Goal: Task Accomplishment & Management: Manage account settings

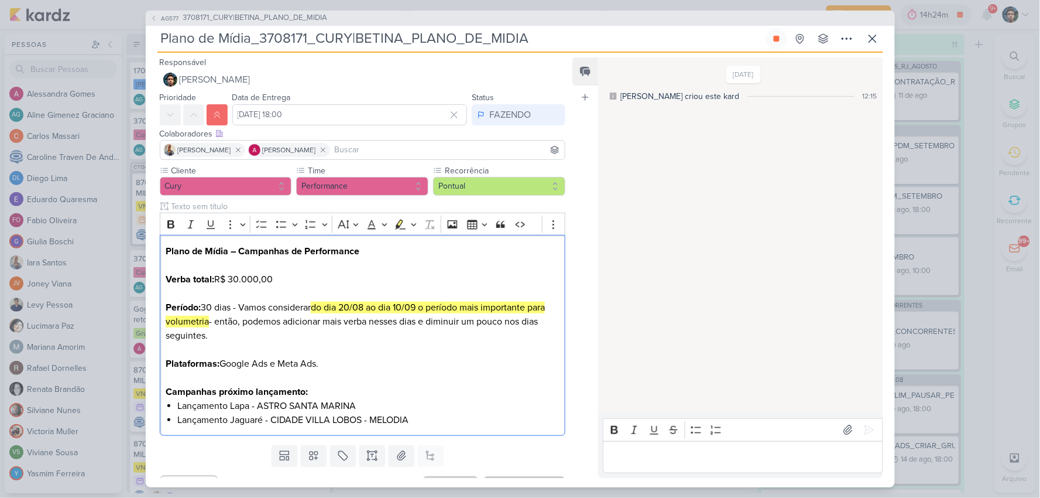
scroll to position [23, 0]
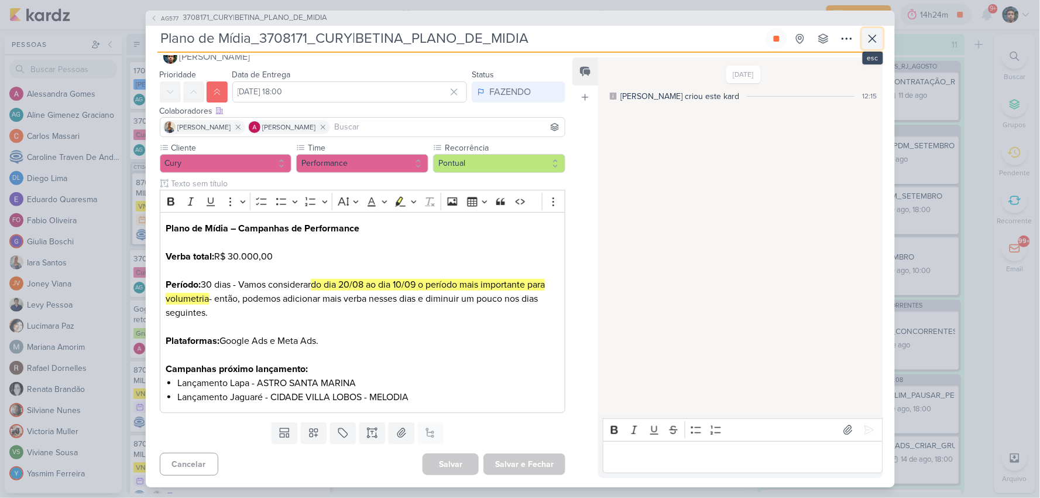
click at [874, 32] on icon at bounding box center [873, 39] width 14 height 14
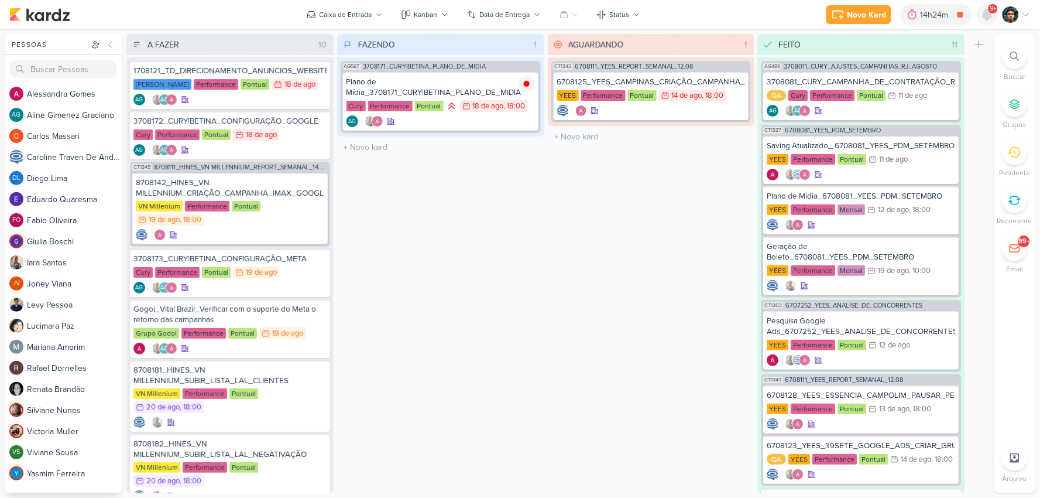
click at [985, 13] on icon at bounding box center [987, 14] width 9 height 11
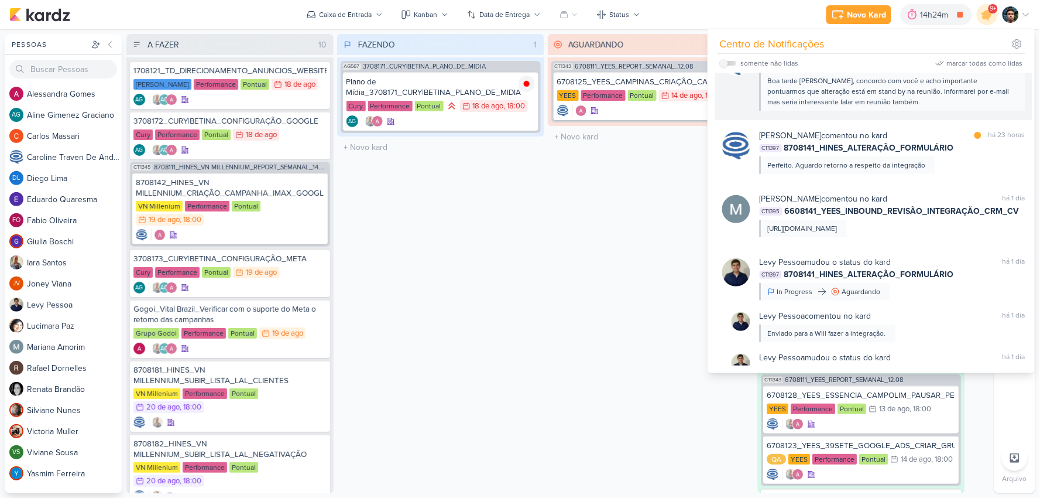
scroll to position [622, 0]
click at [517, 254] on div "FAZENDO 1 Mover Para Esquerda Mover Para Direita [GEOGRAPHIC_DATA] AG567 370817…" at bounding box center [440, 263] width 207 height 459
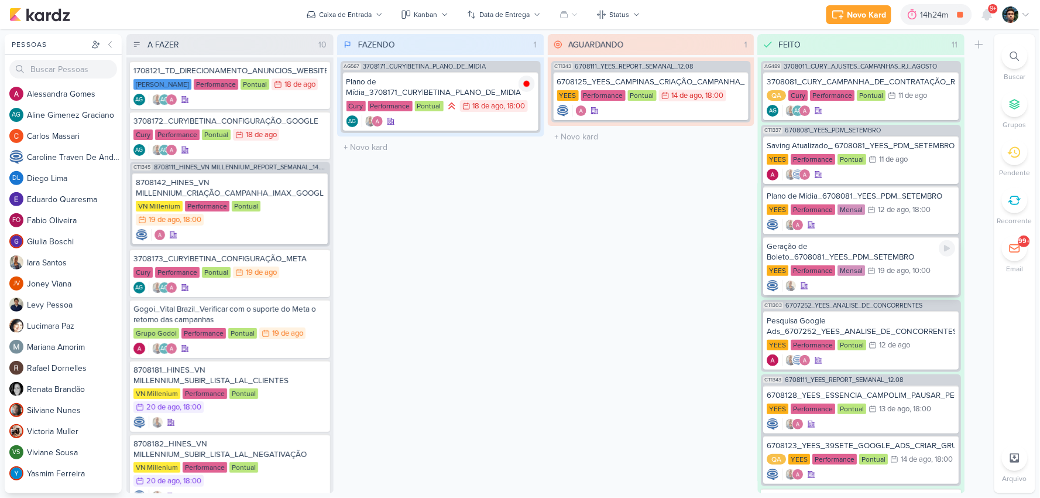
click at [906, 283] on div at bounding box center [861, 286] width 188 height 12
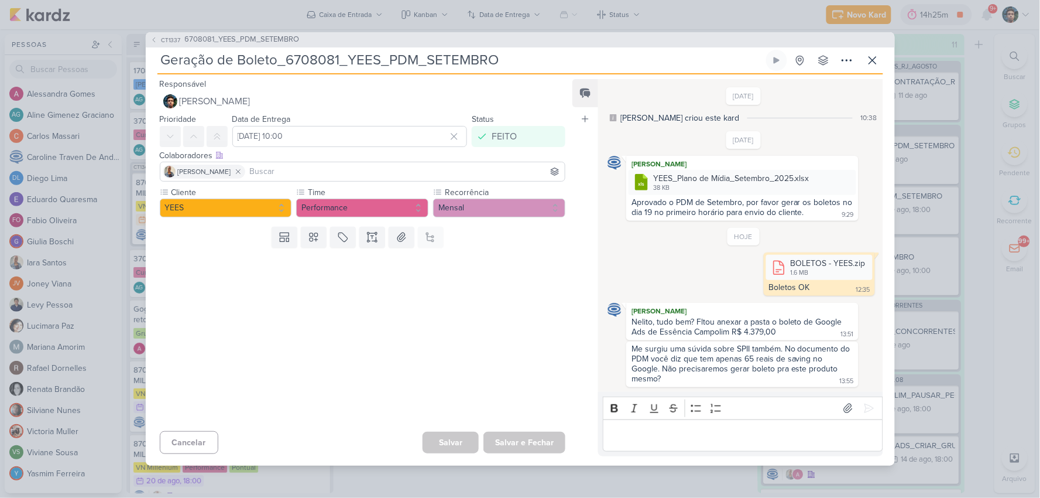
click at [705, 431] on p "Editor editing area: main" at bounding box center [743, 435] width 268 height 14
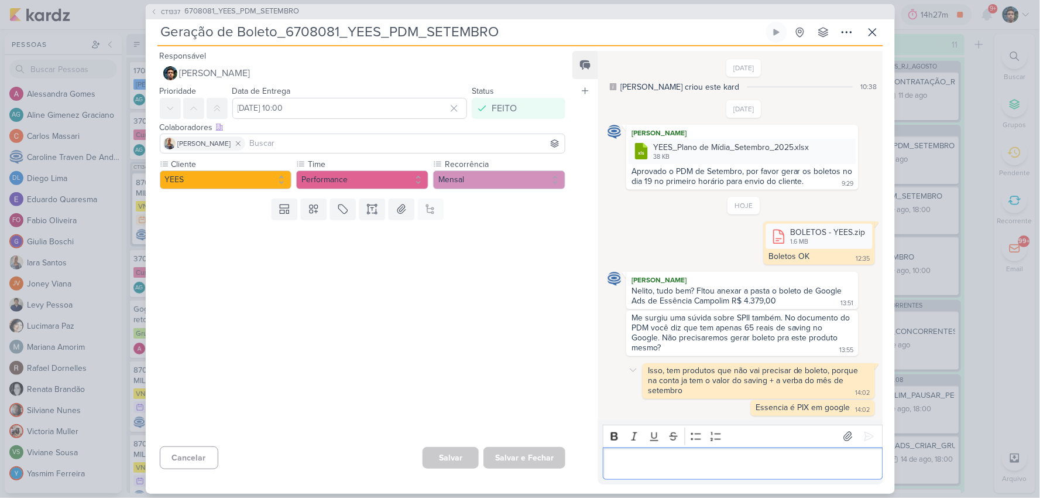
scroll to position [9, 0]
click at [633, 365] on icon at bounding box center [633, 369] width 9 height 9
click at [610, 393] on div "Isso, tem produtos que não vai precisar de boleto, porque na conta ja tem o val…" at bounding box center [744, 381] width 272 height 36
click at [885, 24] on div "CT1337 6708081_YEES_PDM_SETEMBRO Geração de Boleto_6708081_YEES_PDM_SETEMBRO Cr…" at bounding box center [520, 248] width 749 height 489
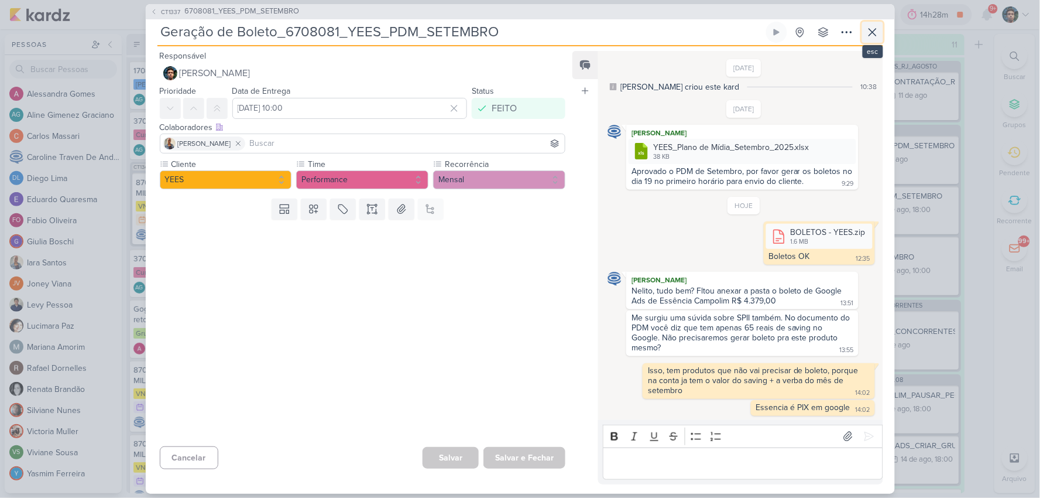
click at [871, 32] on icon at bounding box center [873, 32] width 14 height 14
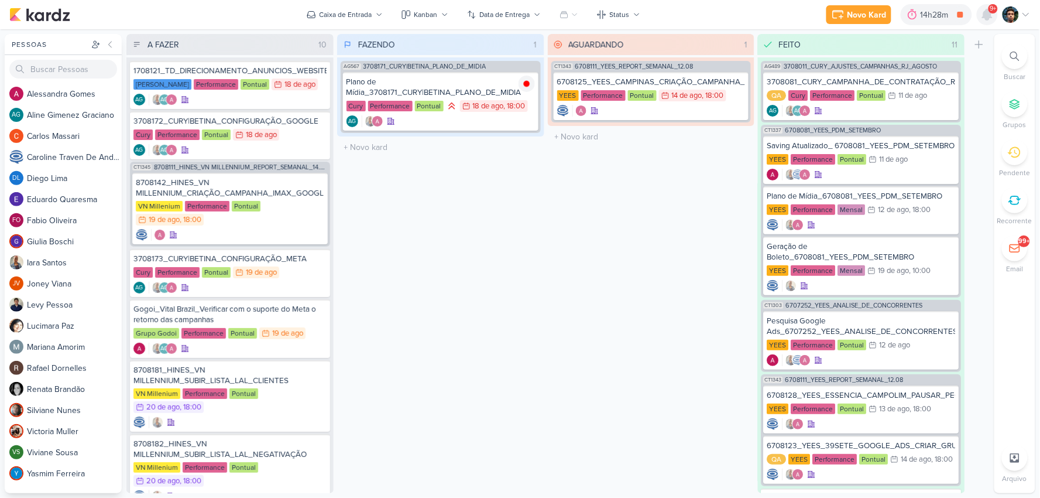
click at [990, 19] on icon at bounding box center [988, 15] width 14 height 14
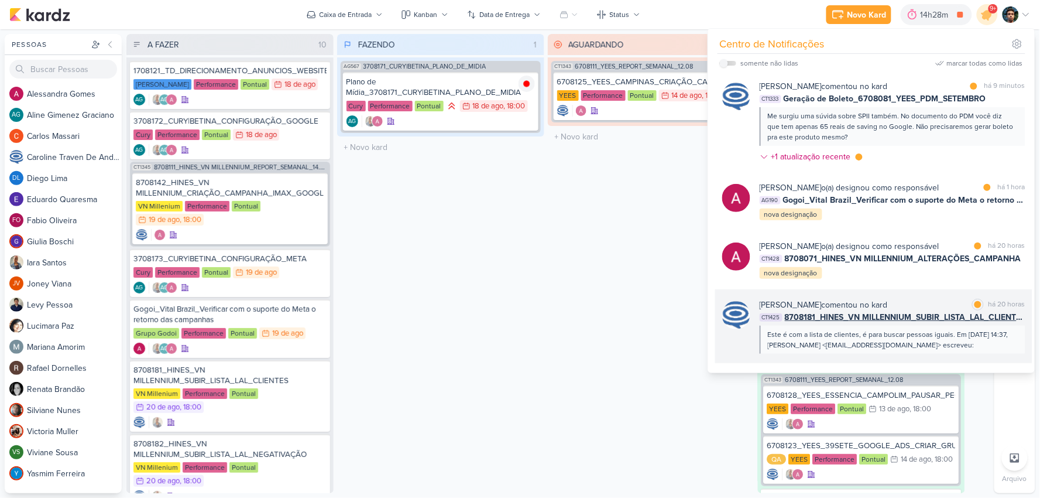
scroll to position [0, 0]
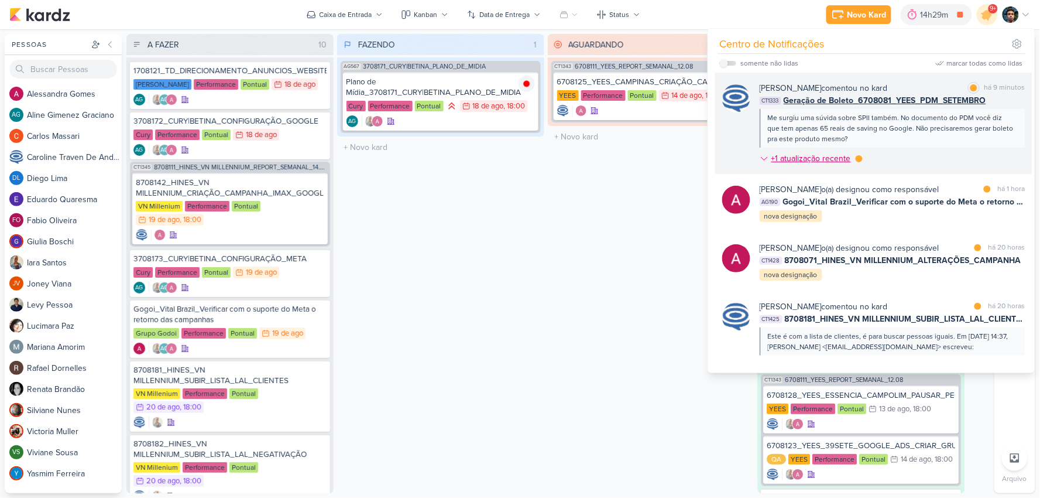
click at [817, 156] on div "+1 atualização recente" at bounding box center [813, 158] width 82 height 12
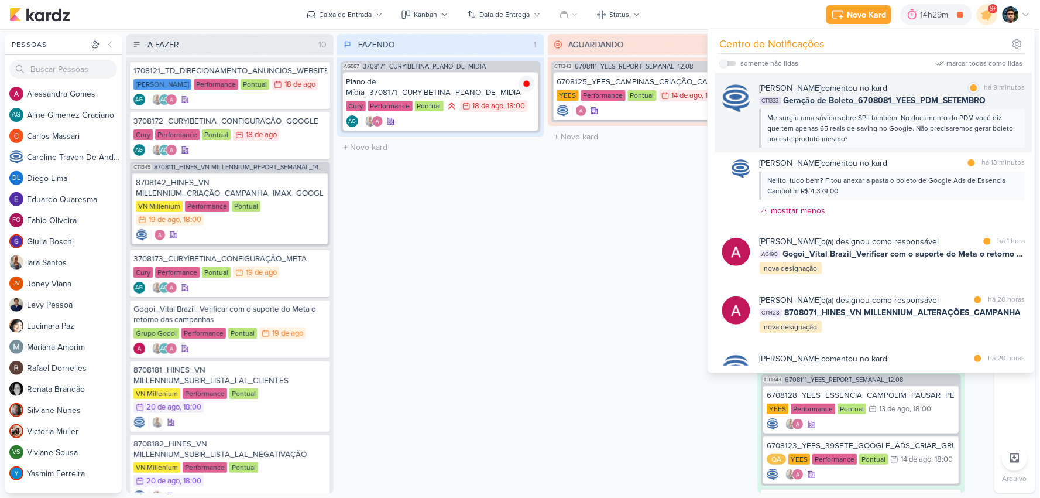
click at [890, 138] on div "Me surgiu uma súvida sobre SPII também. No documento do PDM você diz que tem ap…" at bounding box center [892, 128] width 248 height 32
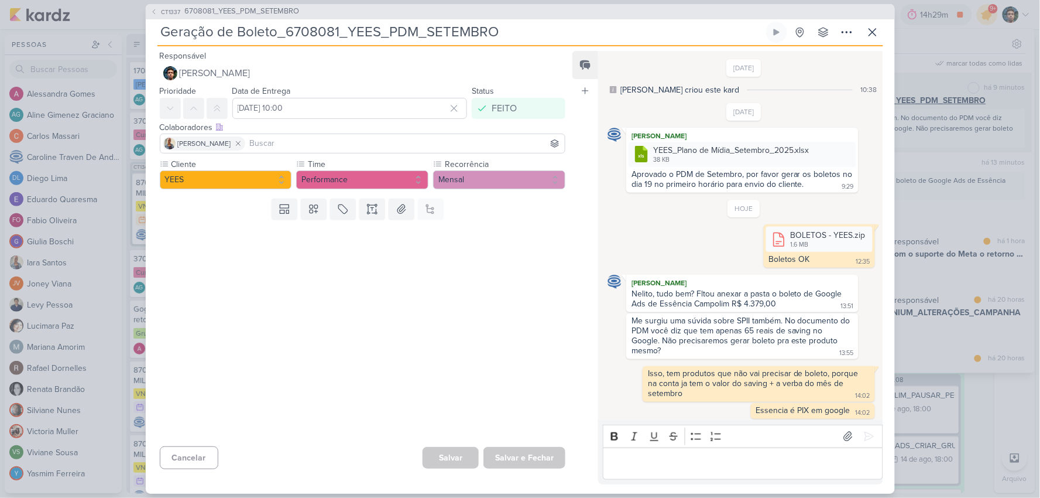
scroll to position [9, 0]
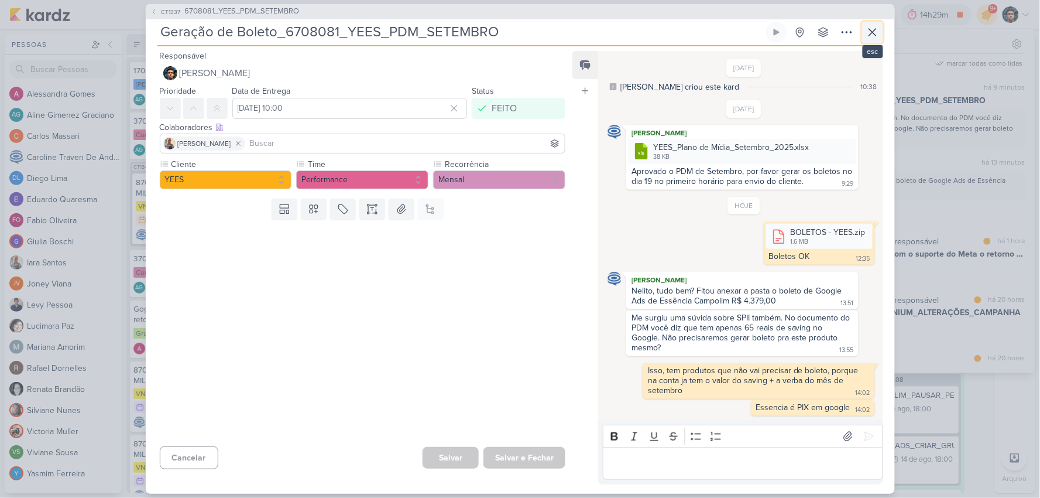
click at [876, 26] on icon at bounding box center [873, 32] width 14 height 14
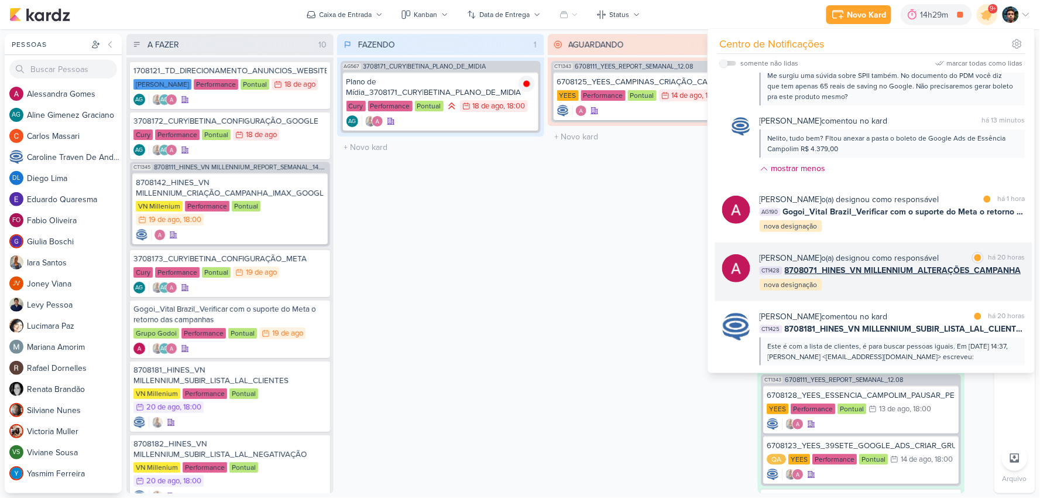
scroll to position [65, 0]
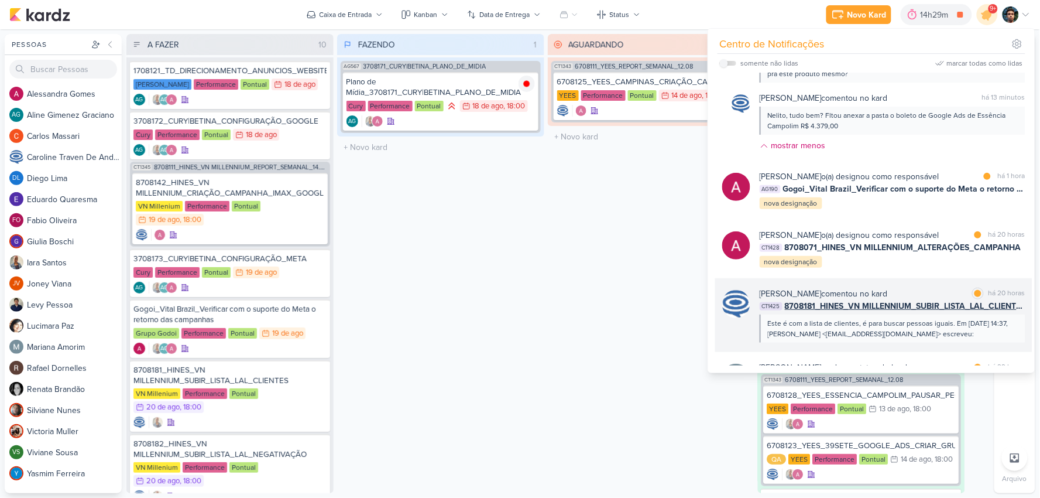
click at [909, 337] on div "Este é com a lista de clientes, é para buscar pessoas iguais. Em [DATE] 14:37, …" at bounding box center [892, 328] width 248 height 21
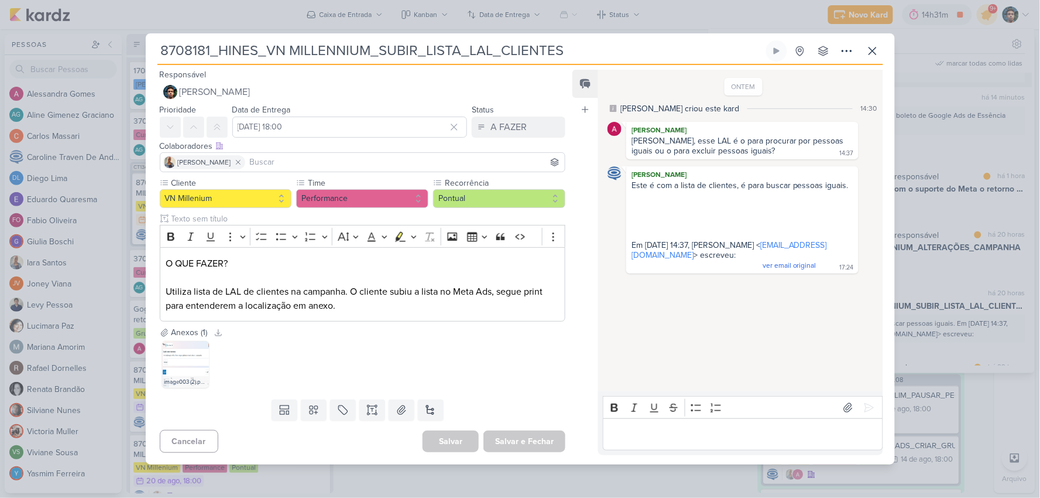
click at [920, 83] on div "8708181_HINES_VN MILLENNIUM_SUBIR_LISTA_LAL_CLIENTES" at bounding box center [520, 249] width 1040 height 498
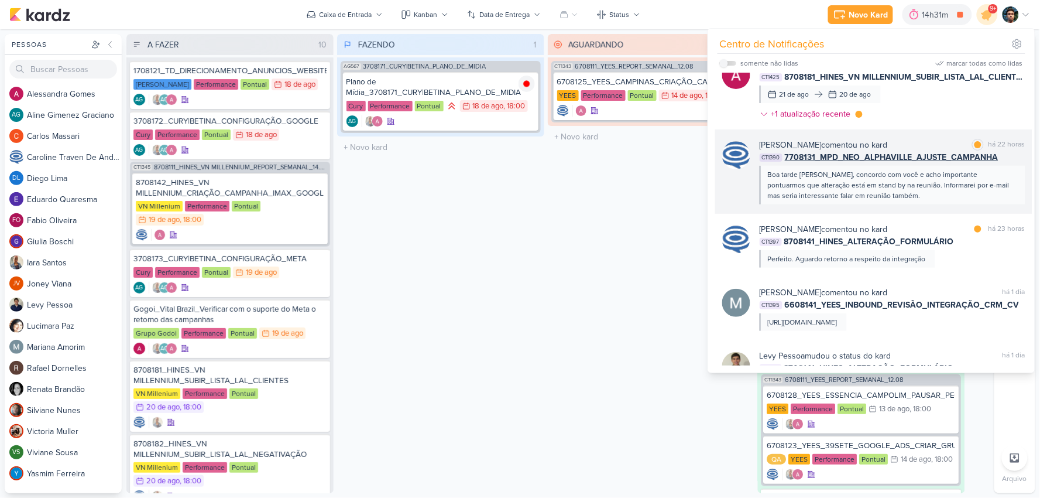
scroll to position [585, 0]
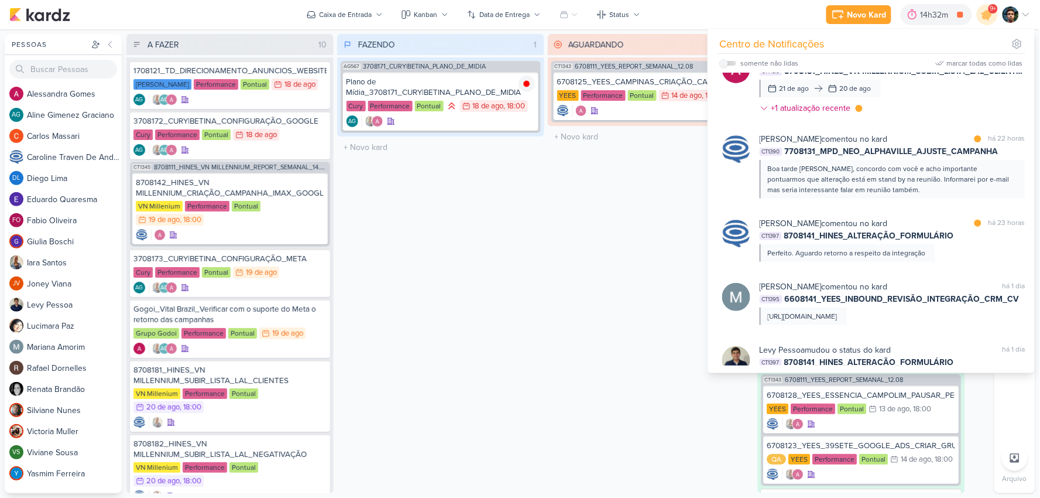
click at [612, 228] on div "AGUARDANDO 1 Mover Para Esquerda Mover Para Direita [GEOGRAPHIC_DATA] CT1343 67…" at bounding box center [651, 263] width 207 height 459
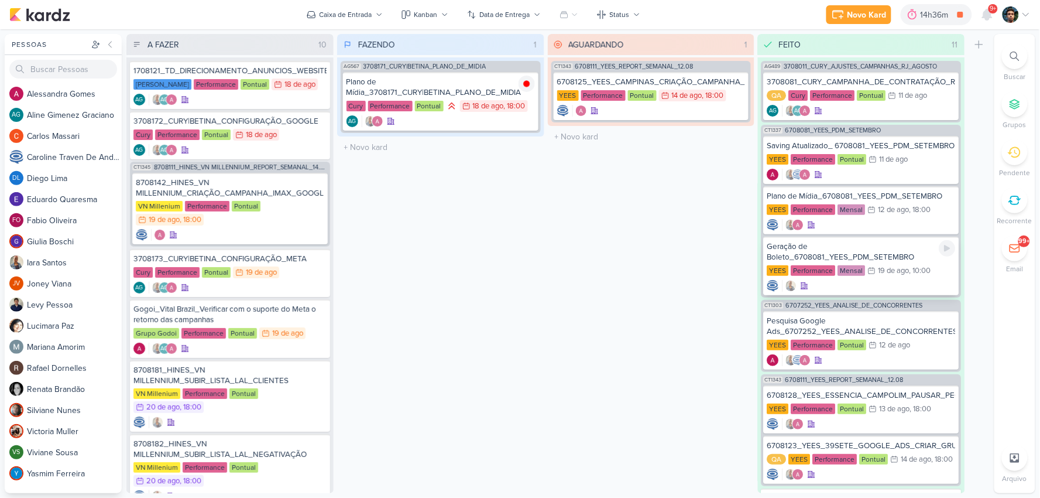
click at [914, 268] on div ", 10:00" at bounding box center [921, 271] width 22 height 8
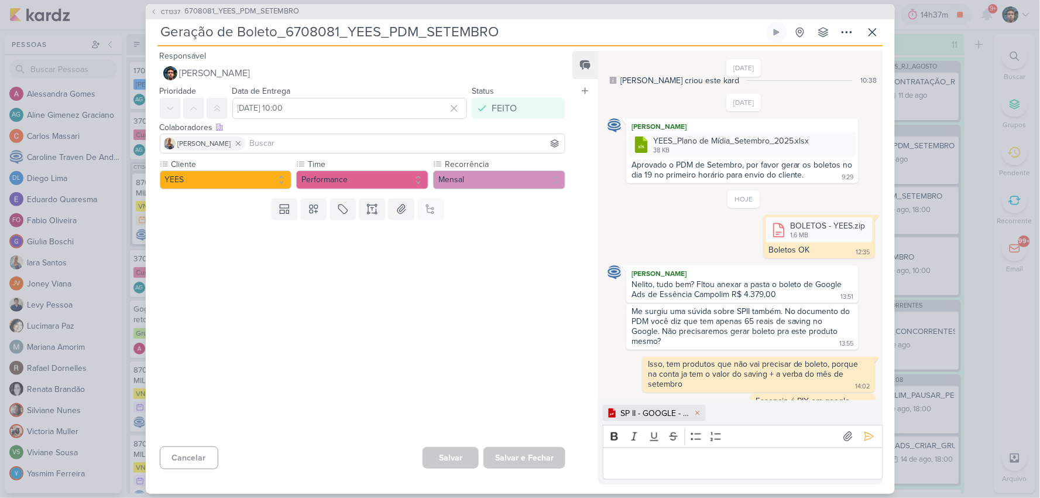
scroll to position [29, 0]
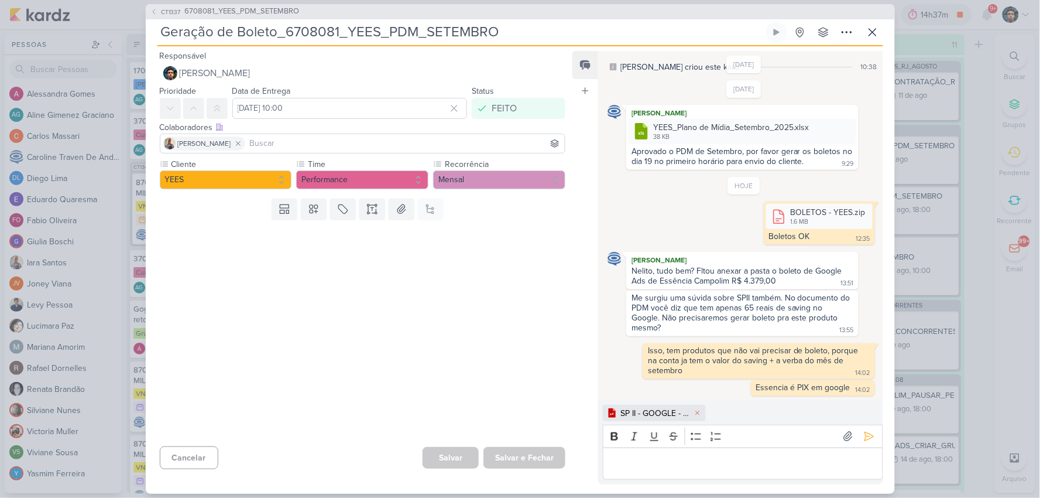
click at [725, 468] on p "Editor editing area: main" at bounding box center [743, 463] width 268 height 14
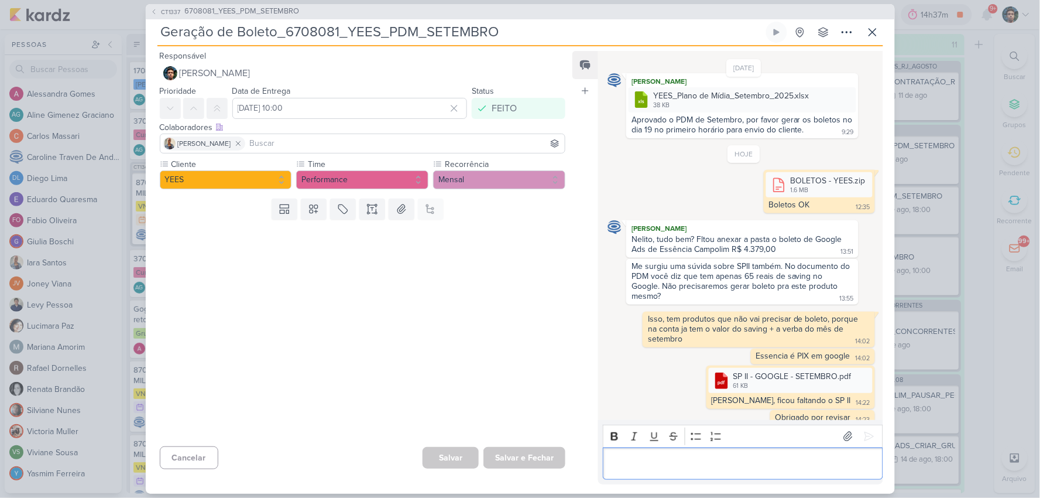
scroll to position [71, 0]
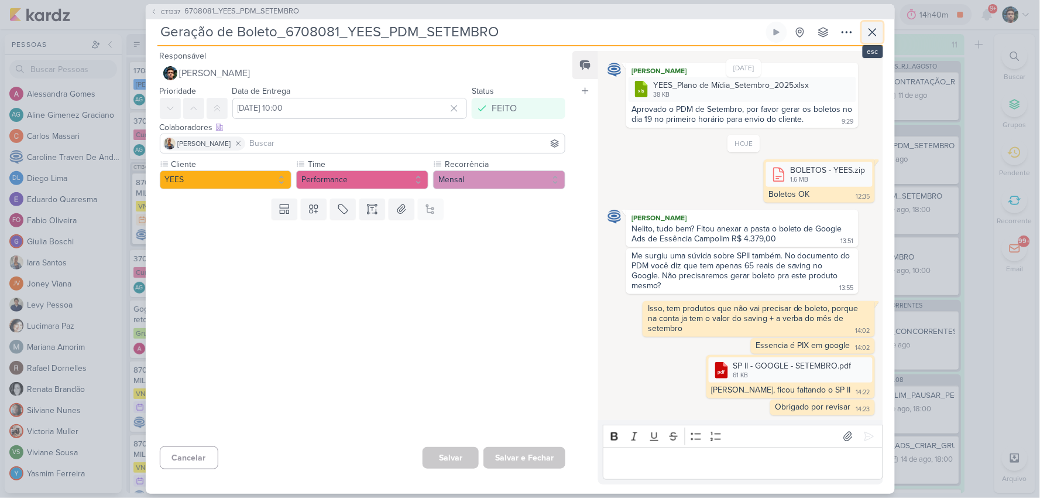
click at [862, 30] on button at bounding box center [872, 32] width 21 height 21
